Goal: Transaction & Acquisition: Purchase product/service

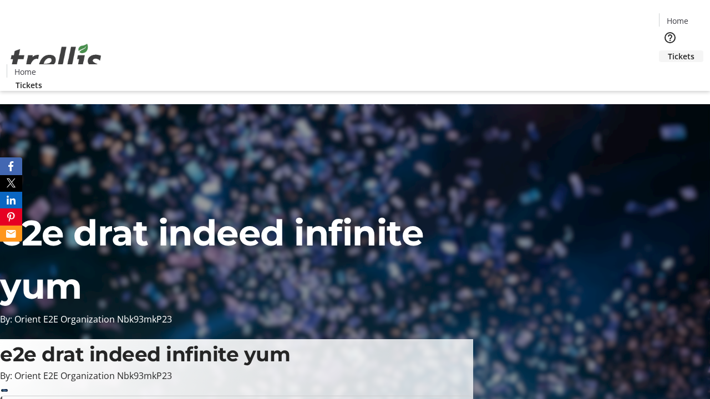
click at [667, 50] on span "Tickets" at bounding box center [680, 56] width 27 height 12
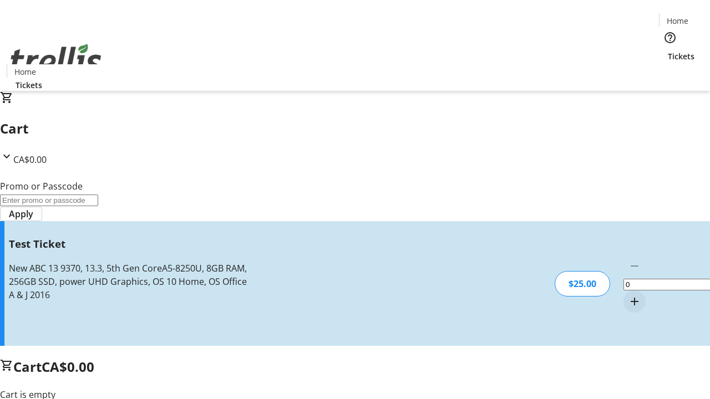
click at [628, 295] on mat-icon "Increment by one" at bounding box center [634, 301] width 13 height 13
type input "1"
